Goal: Find specific page/section

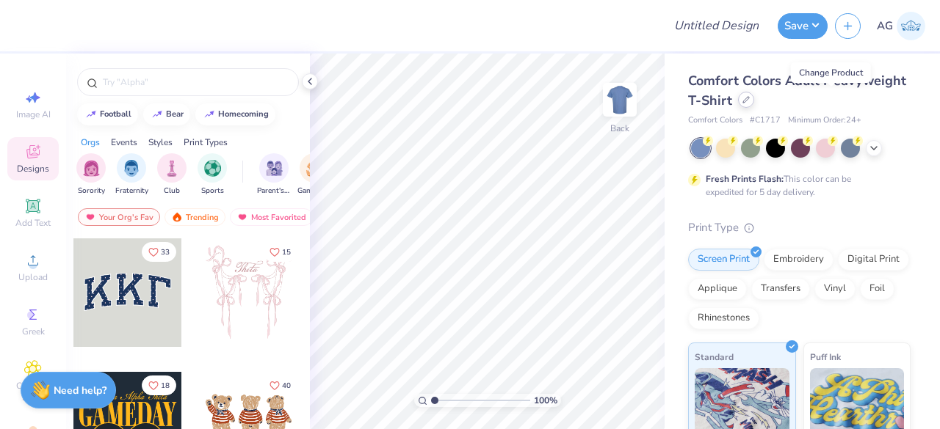
click at [749, 102] on icon at bounding box center [746, 100] width 6 height 6
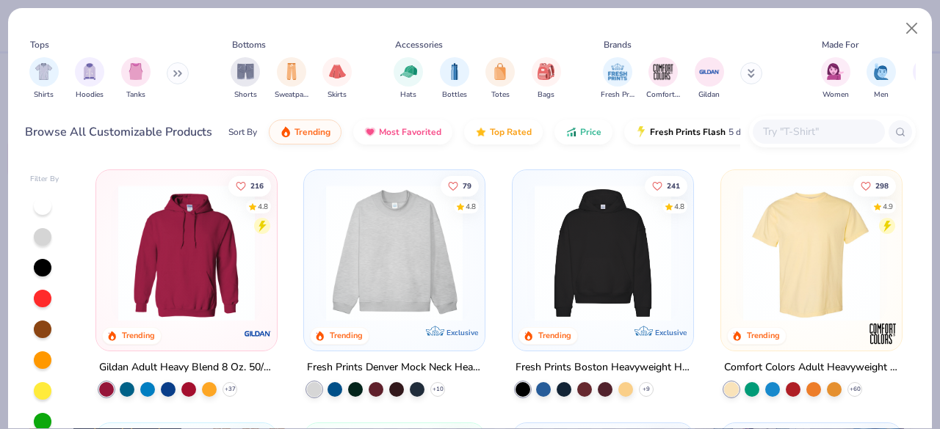
click at [817, 127] on input "text" at bounding box center [817, 131] width 113 height 17
paste input "FP94"
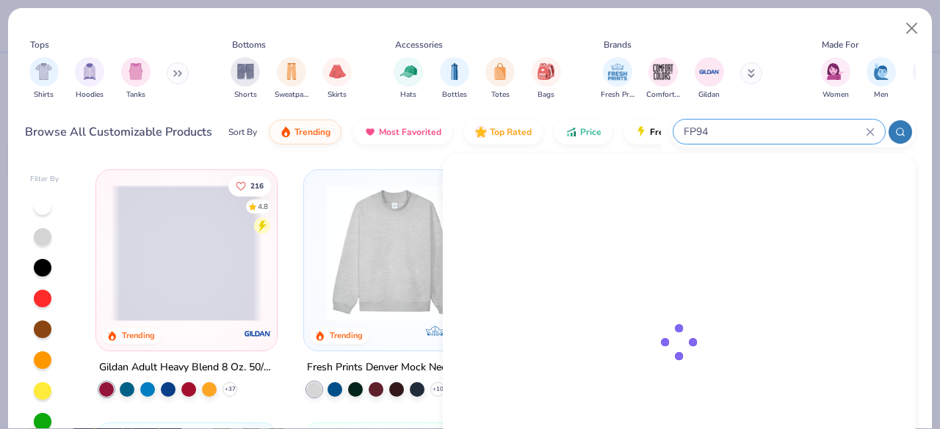
type input "FP94"
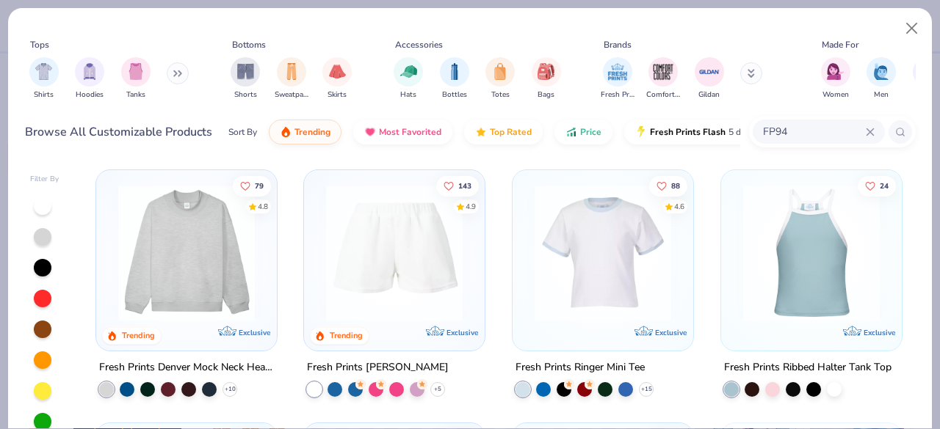
click at [164, 309] on img at bounding box center [186, 253] width 151 height 137
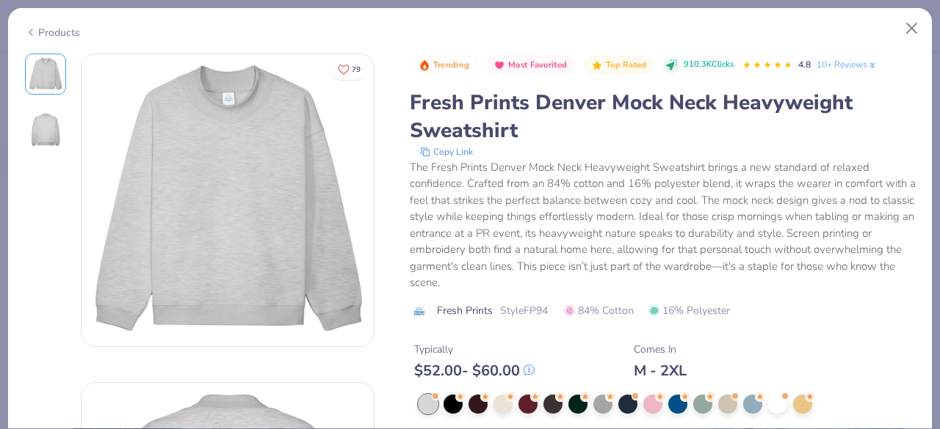
click at [28, 29] on icon at bounding box center [31, 32] width 12 height 18
